Goal: Book appointment/travel/reservation

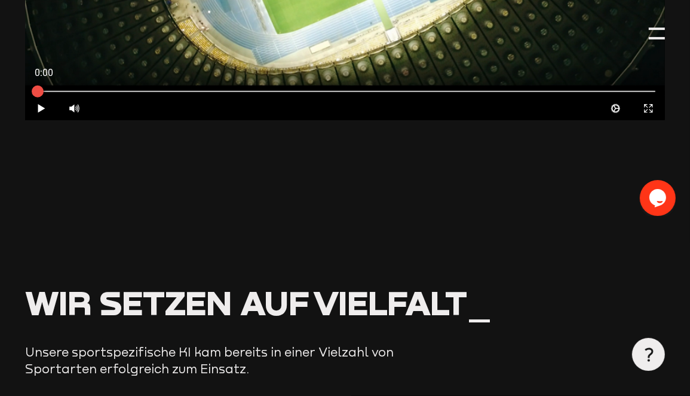
scroll to position [1073, 0]
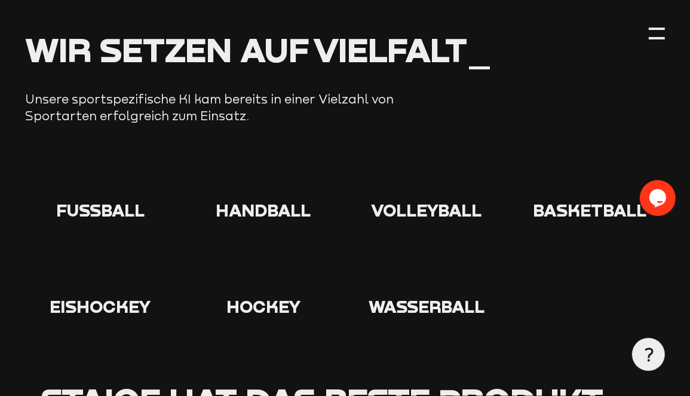
click at [275, 200] on span "Handball" at bounding box center [263, 210] width 95 height 20
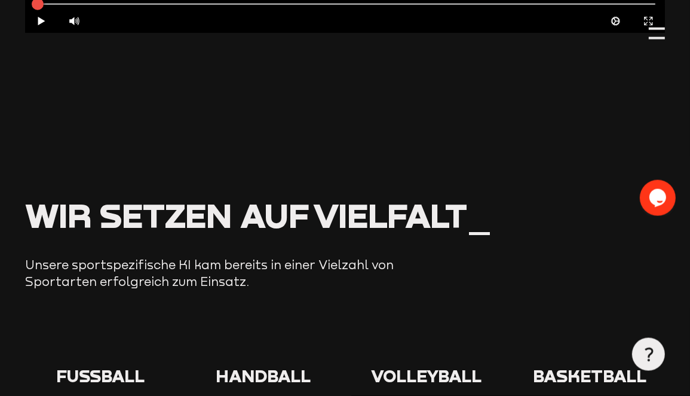
scroll to position [947, 0]
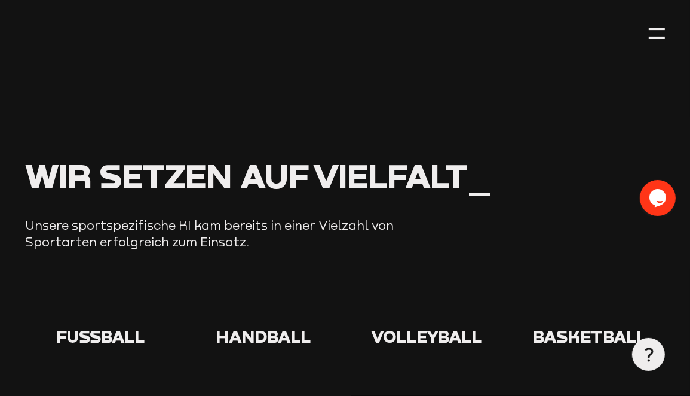
click at [267, 299] on icon at bounding box center [263, 302] width 38 height 38
click at [653, 198] on icon "Chat widget" at bounding box center [657, 197] width 17 height 18
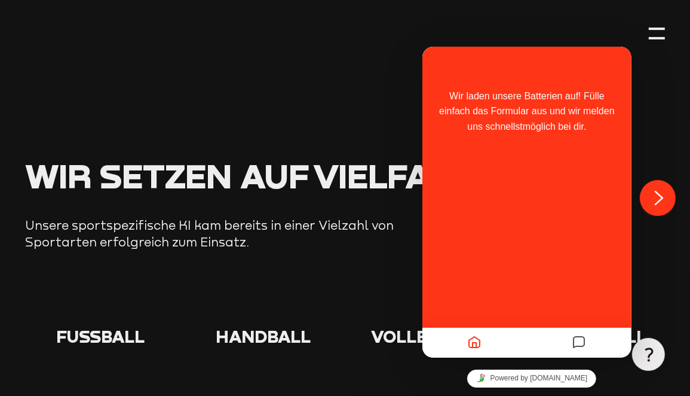
click at [666, 200] on div "Close Chat This icon closes the chat window." at bounding box center [657, 197] width 36 height 14
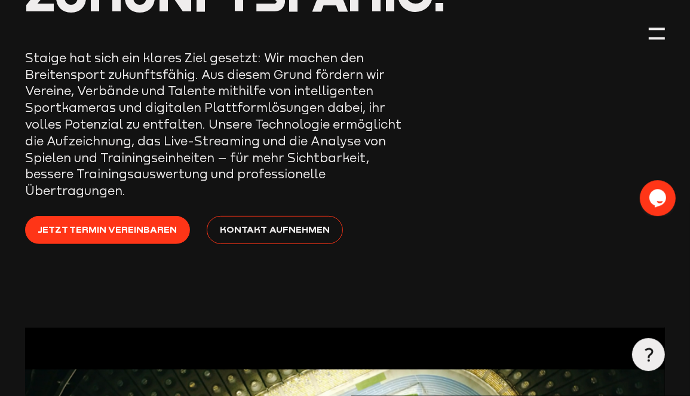
scroll to position [252, 0]
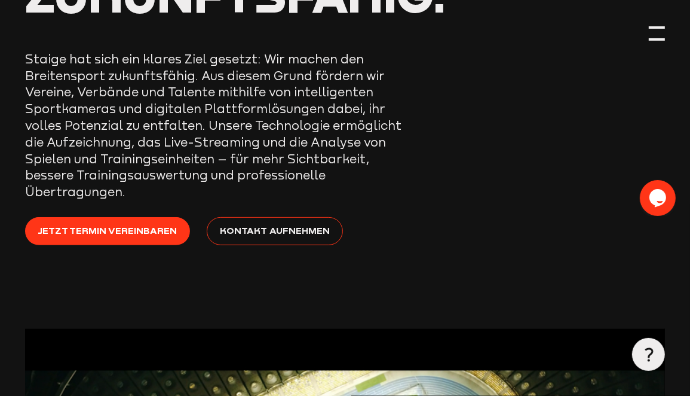
click at [656, 36] on div at bounding box center [657, 33] width 17 height 17
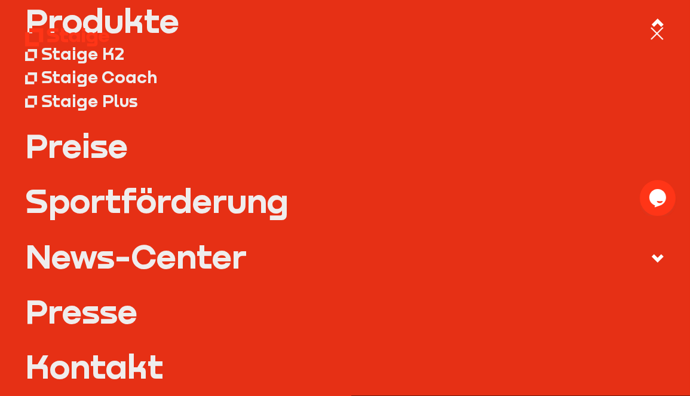
scroll to position [83, 0]
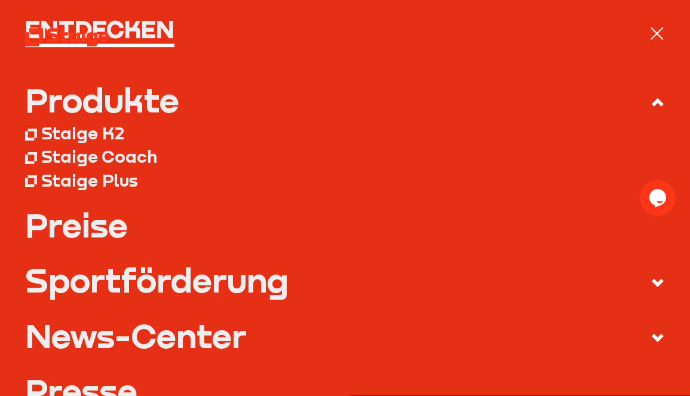
click at [213, 282] on div "Sportförderung" at bounding box center [157, 279] width 264 height 33
click at [0, 0] on input "Sportförderung" at bounding box center [0, 0] width 0 height 0
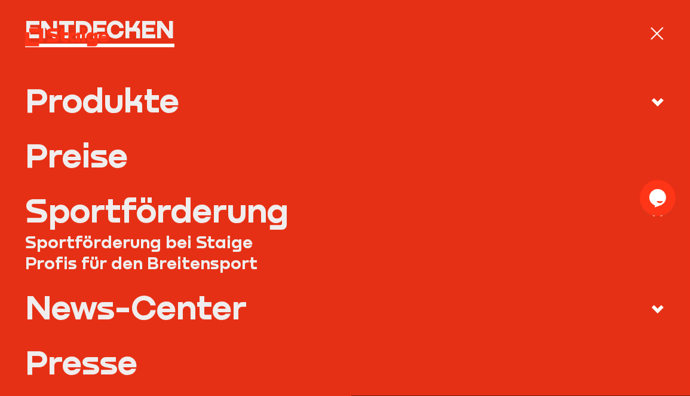
click at [207, 259] on link "Profis für den Breitensport" at bounding box center [345, 262] width 641 height 21
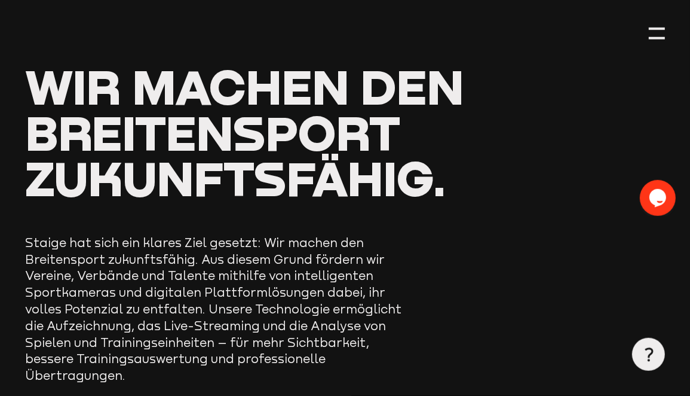
scroll to position [189, 0]
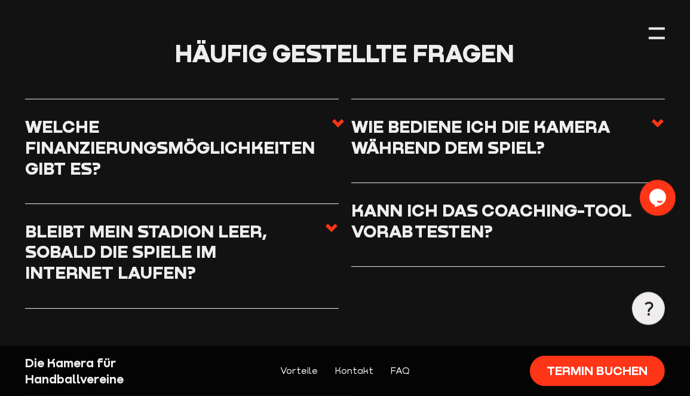
scroll to position [2945, 0]
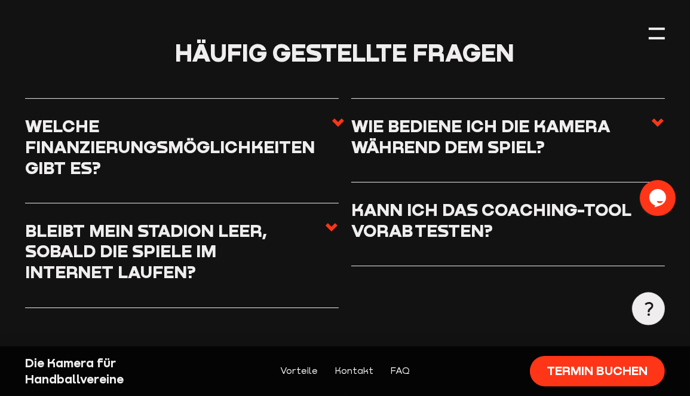
click at [524, 115] on h3 "Wie bediene ich die Kamera während dem Spiel?" at bounding box center [500, 135] width 299 height 41
click at [0, 0] on input "Wie bediene ich die Kamera während dem Spiel?" at bounding box center [0, 0] width 0 height 0
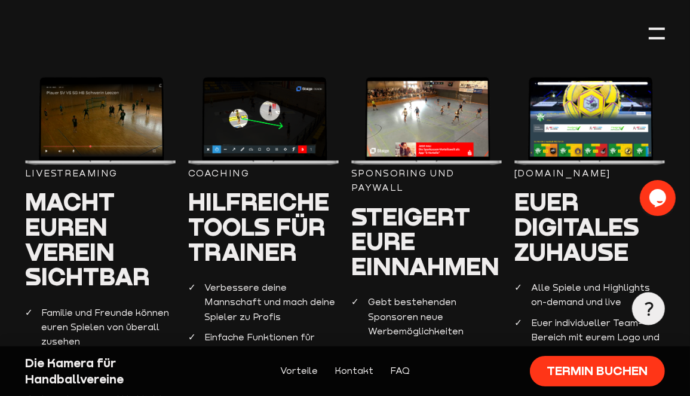
scroll to position [492, 0]
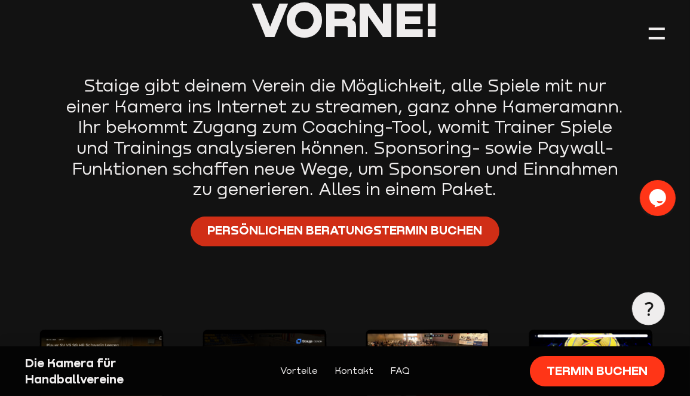
click at [377, 232] on span "Persönlichen Beratungstermin buchen" at bounding box center [345, 230] width 275 height 17
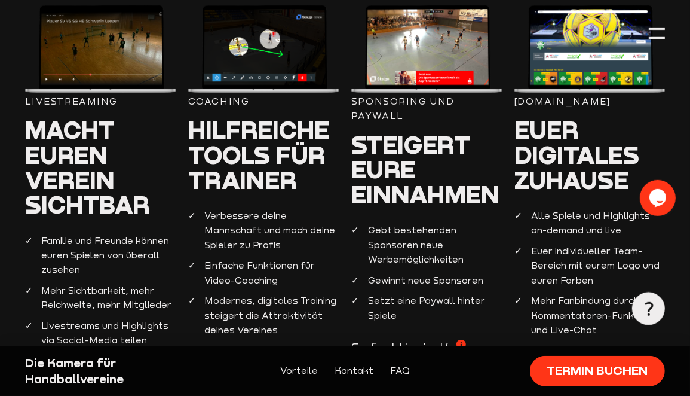
scroll to position [1124, 0]
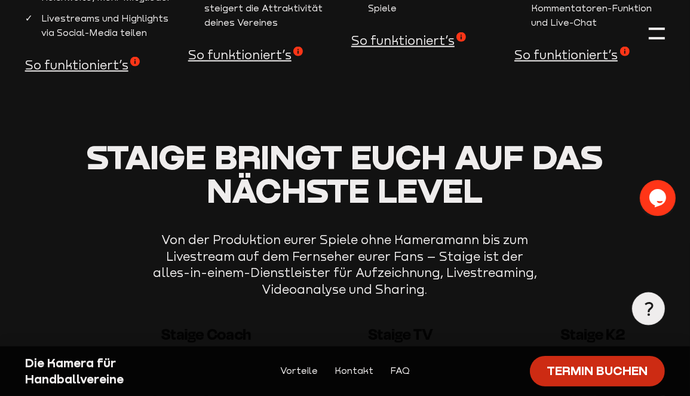
click at [605, 365] on link "Termin buchen" at bounding box center [598, 371] width 136 height 30
